Goal: Manage account settings

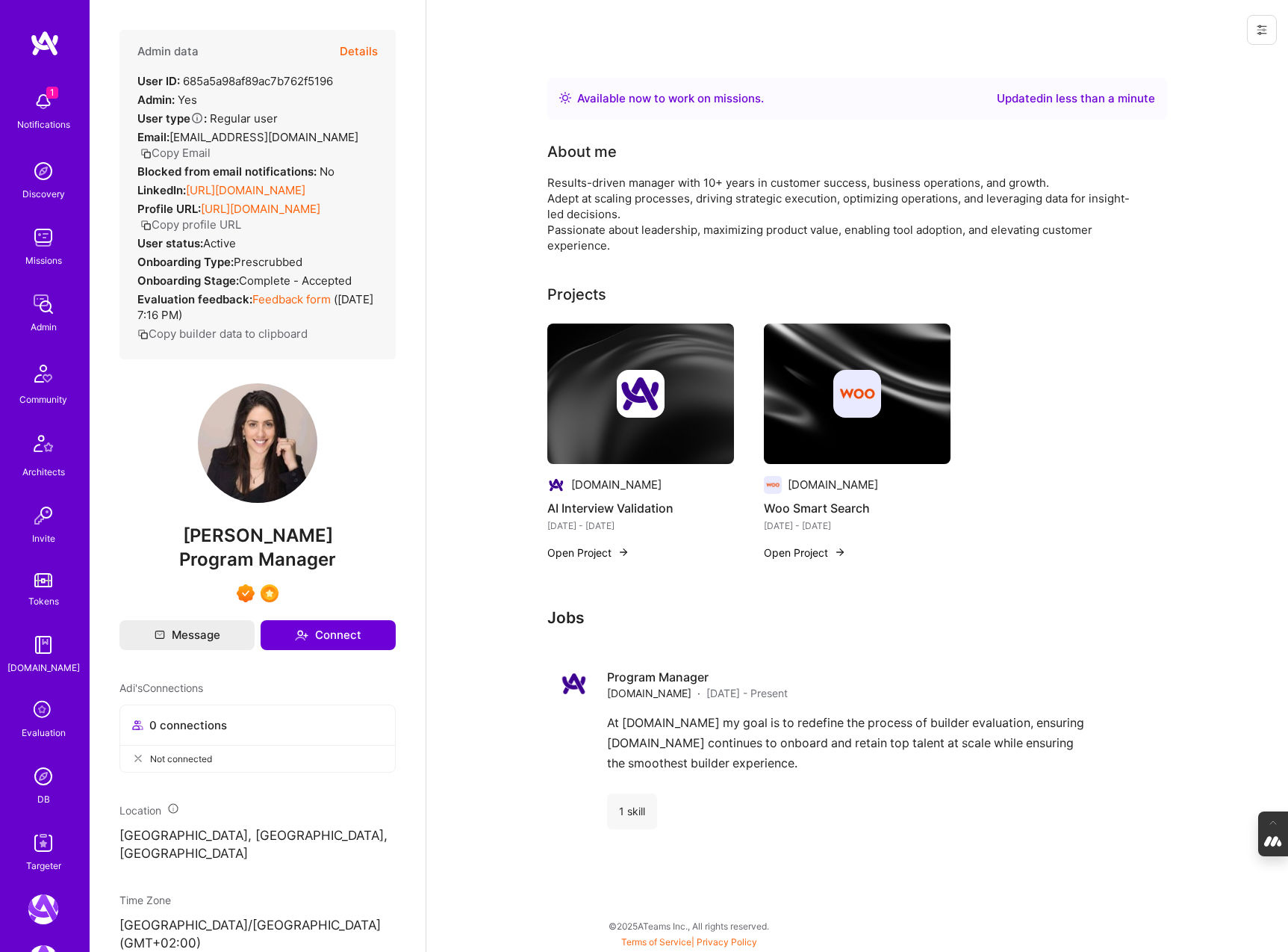
click at [346, 51] on button "Details" at bounding box center [359, 51] width 38 height 43
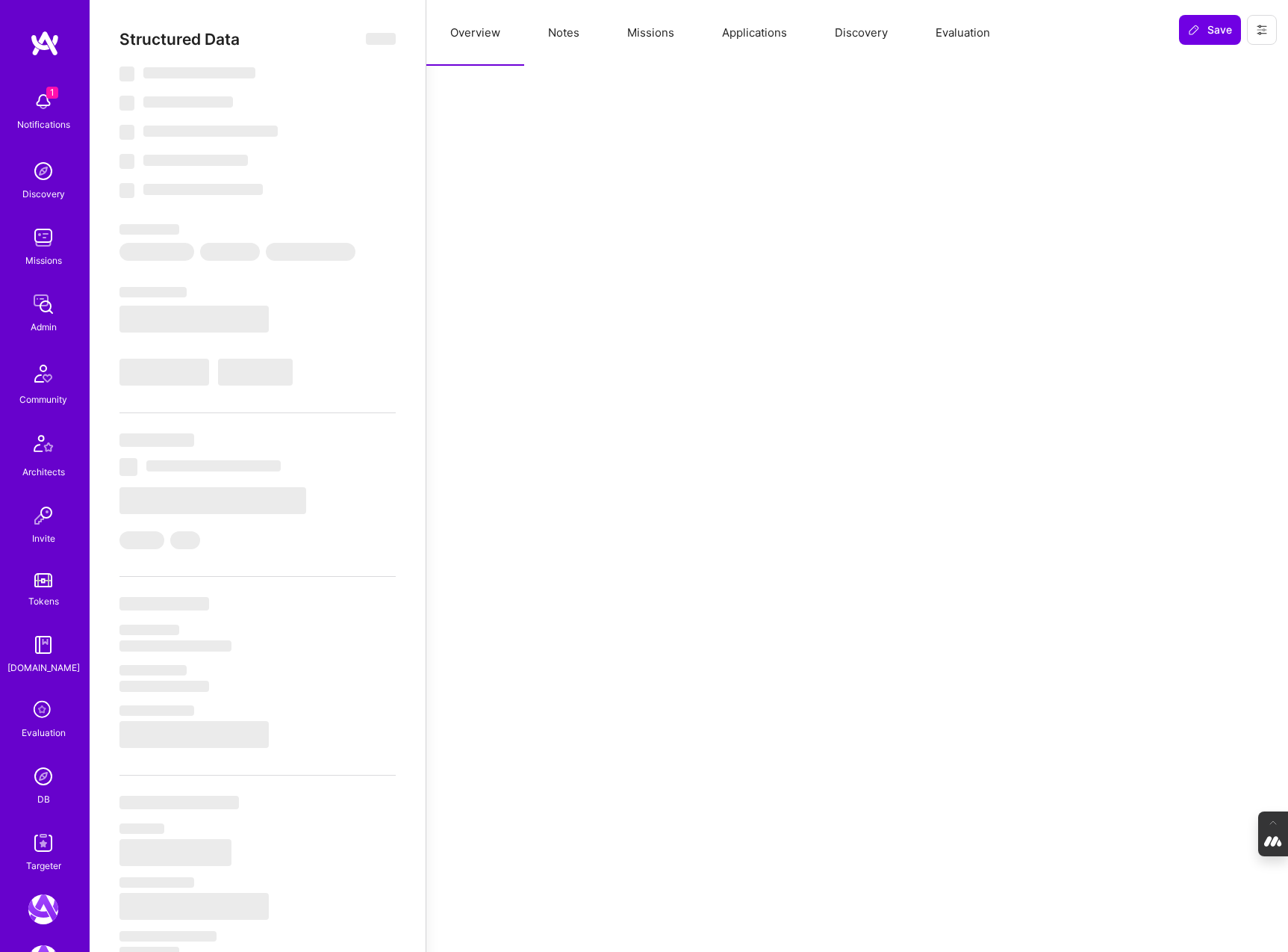
type textarea "x"
select select "Right Now"
select select "7"
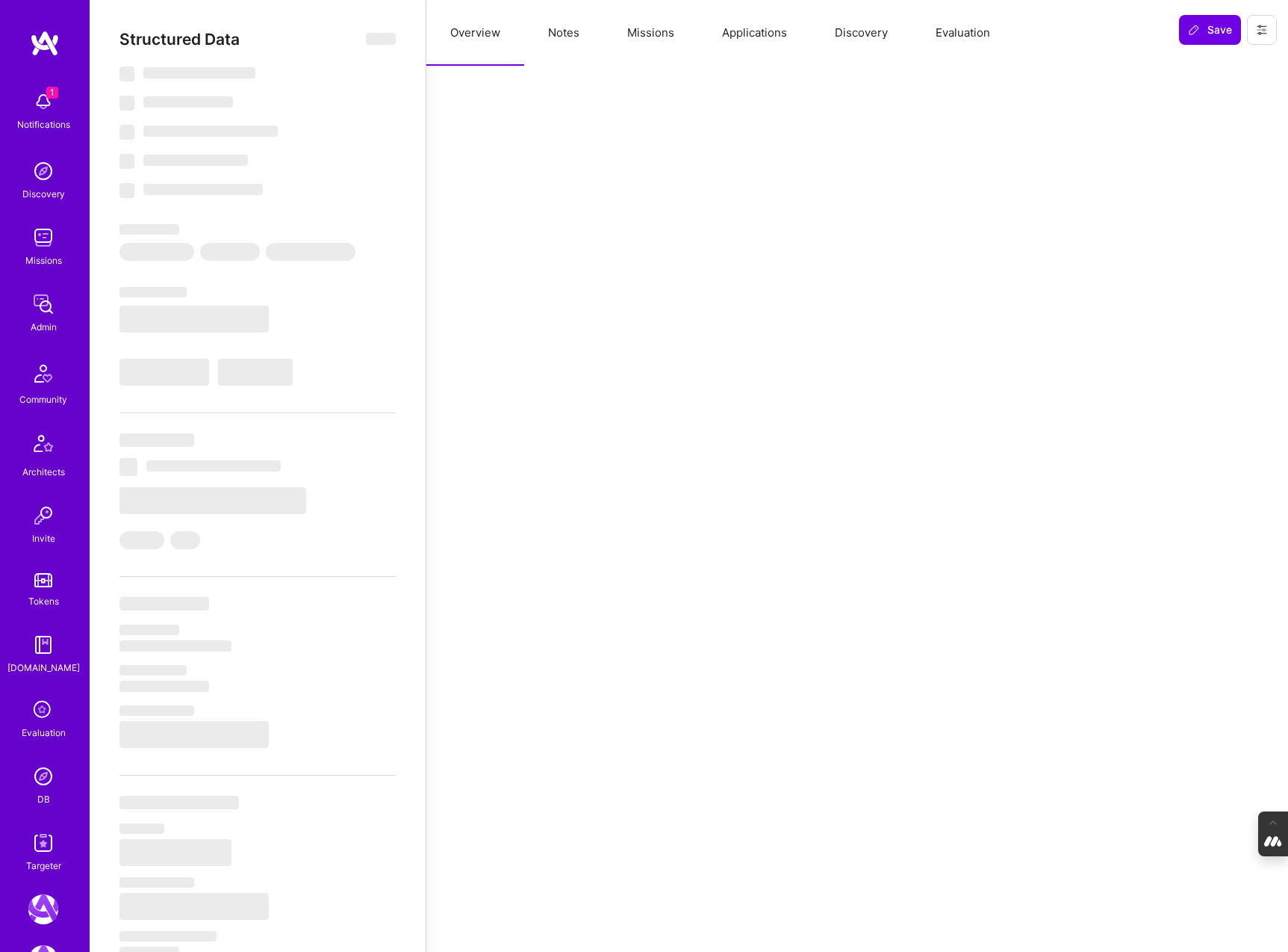
select select "7"
select select "US"
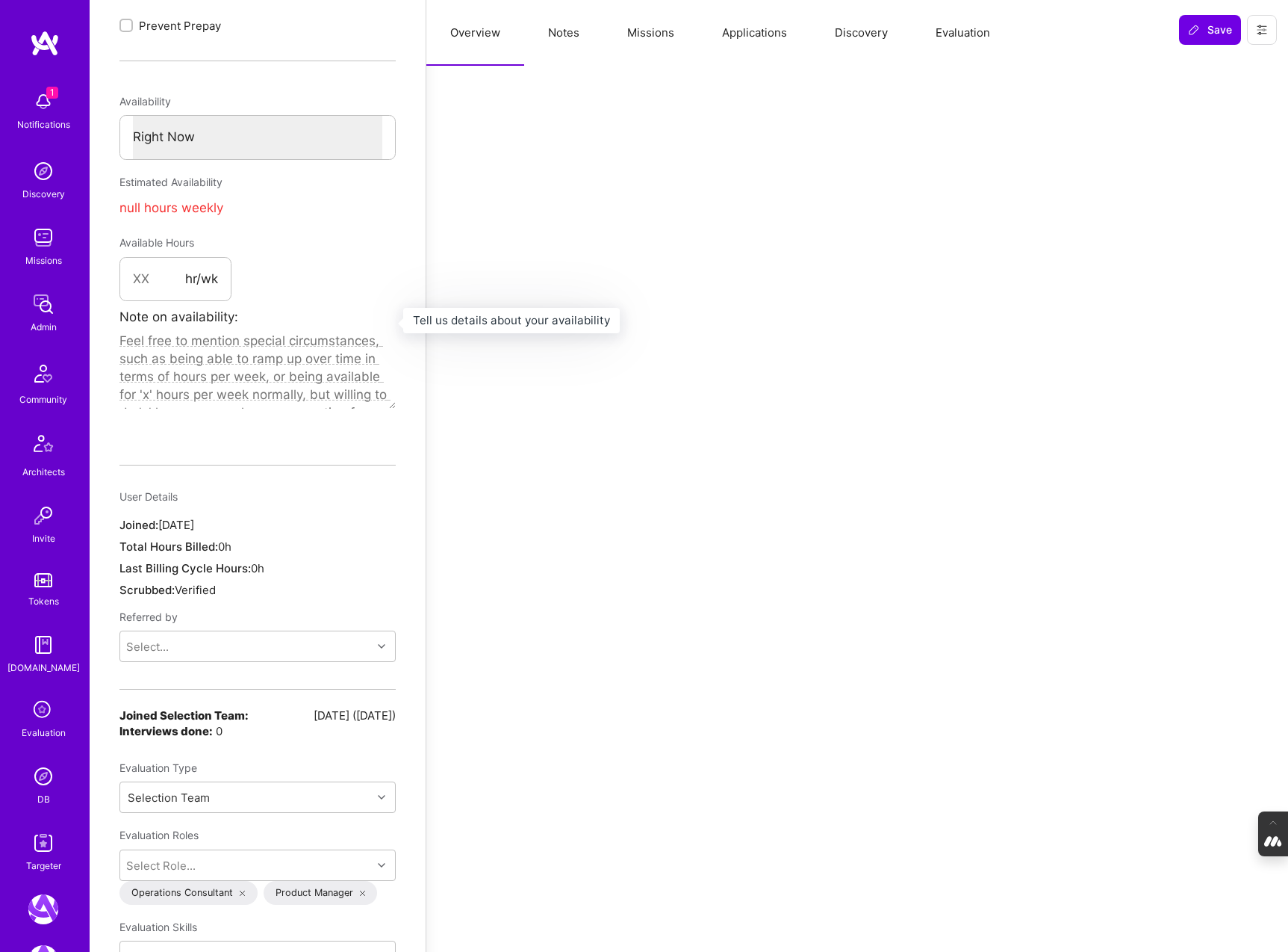
scroll to position [726, 0]
